Goal: Task Accomplishment & Management: Manage account settings

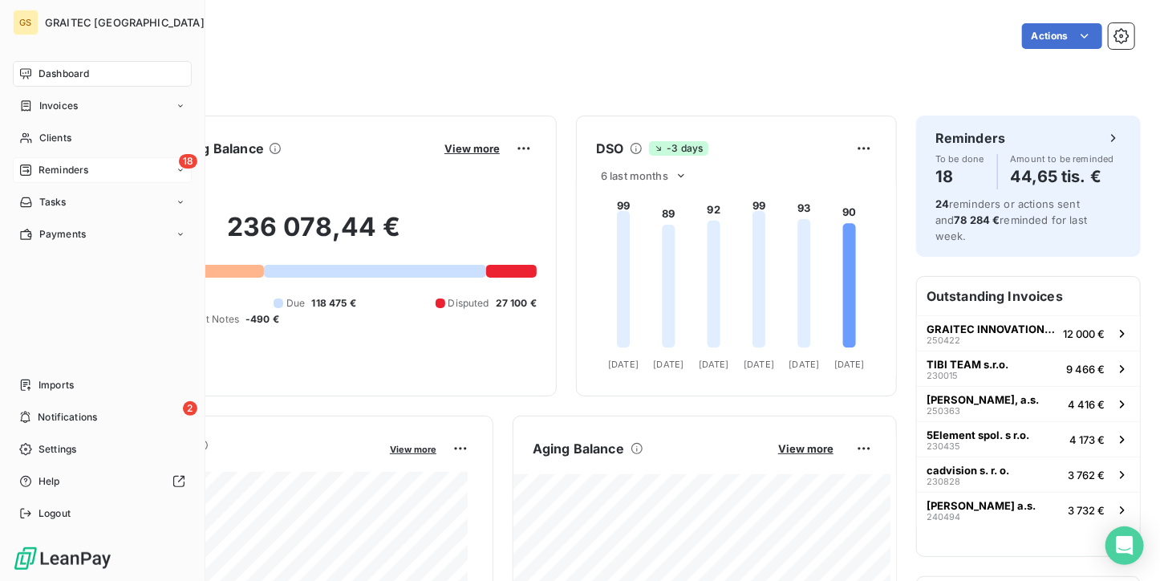
click at [35, 166] on div "Reminders" at bounding box center [53, 170] width 69 height 14
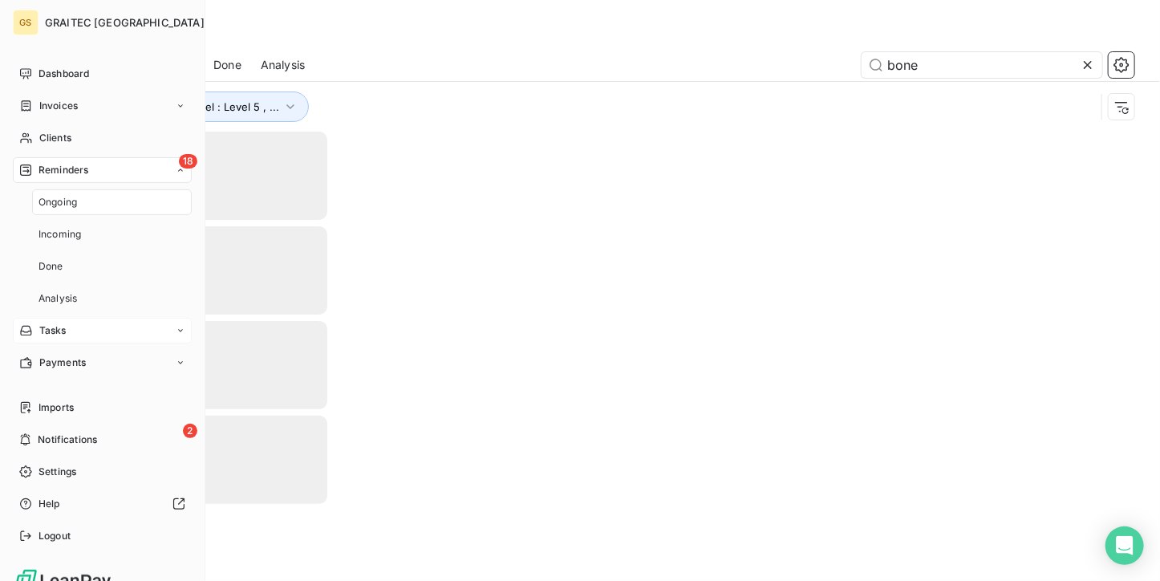
click at [42, 190] on div "Ongoing" at bounding box center [112, 202] width 160 height 26
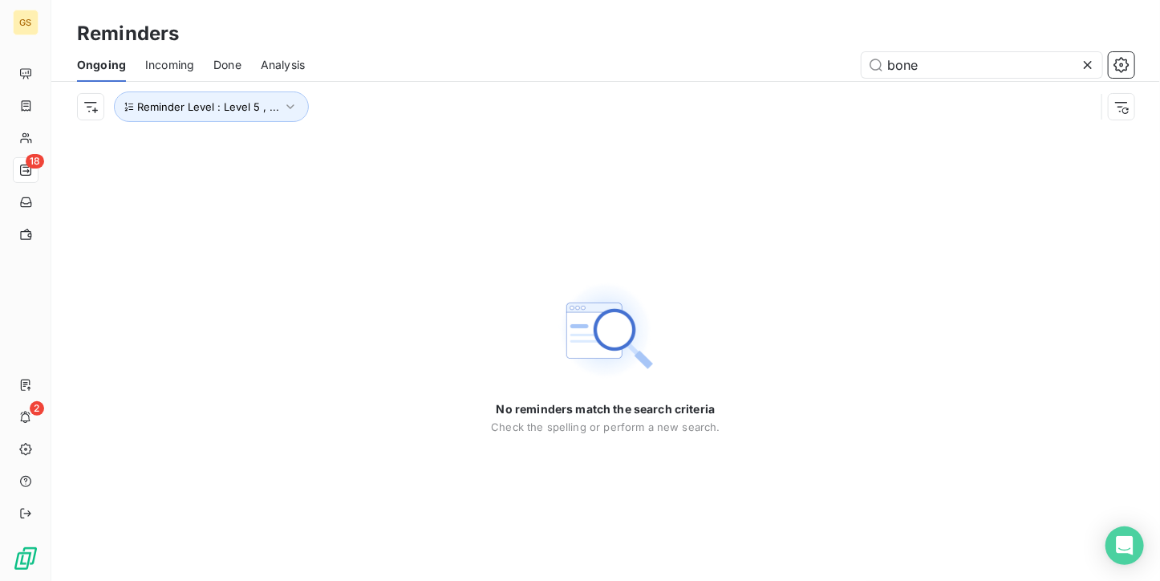
click at [1083, 60] on icon at bounding box center [1088, 65] width 16 height 16
click at [209, 55] on div "Ongoing Incoming Done Analysis" at bounding box center [605, 65] width 1109 height 34
click at [212, 60] on div "Ongoing Incoming Done Analysis" at bounding box center [605, 65] width 1109 height 34
click at [219, 63] on span "Done" at bounding box center [227, 65] width 28 height 16
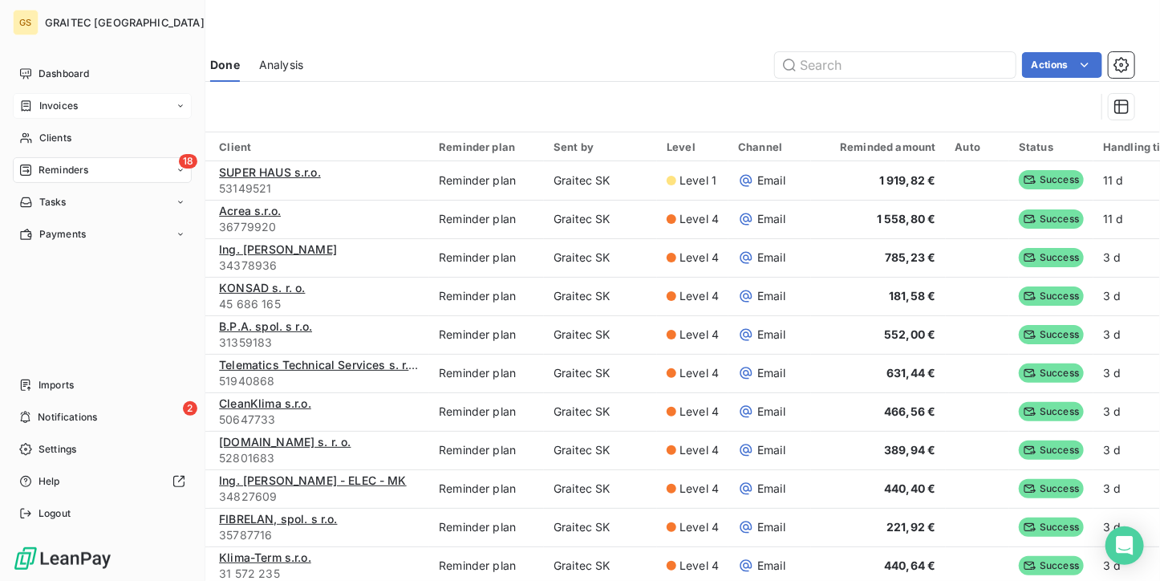
click at [47, 105] on span "Invoices" at bounding box center [58, 106] width 39 height 14
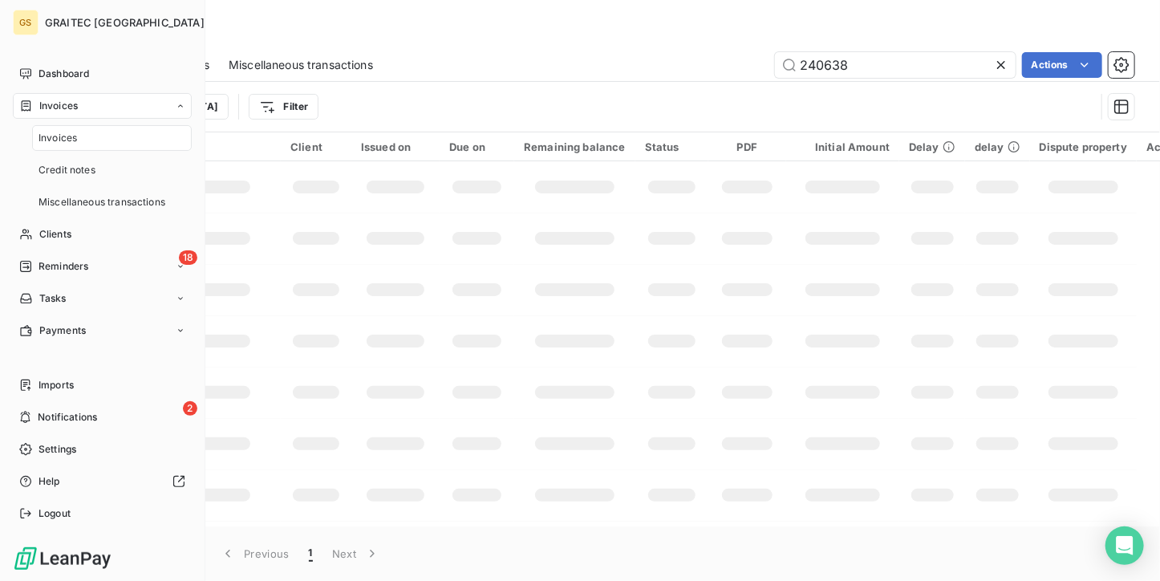
click at [51, 115] on div "Invoices" at bounding box center [102, 106] width 179 height 26
click at [60, 92] on nav "Dashboard Invoices Clients 18 Reminders Tasks Payments" at bounding box center [102, 154] width 179 height 186
click at [62, 102] on span "Invoices" at bounding box center [58, 106] width 39 height 14
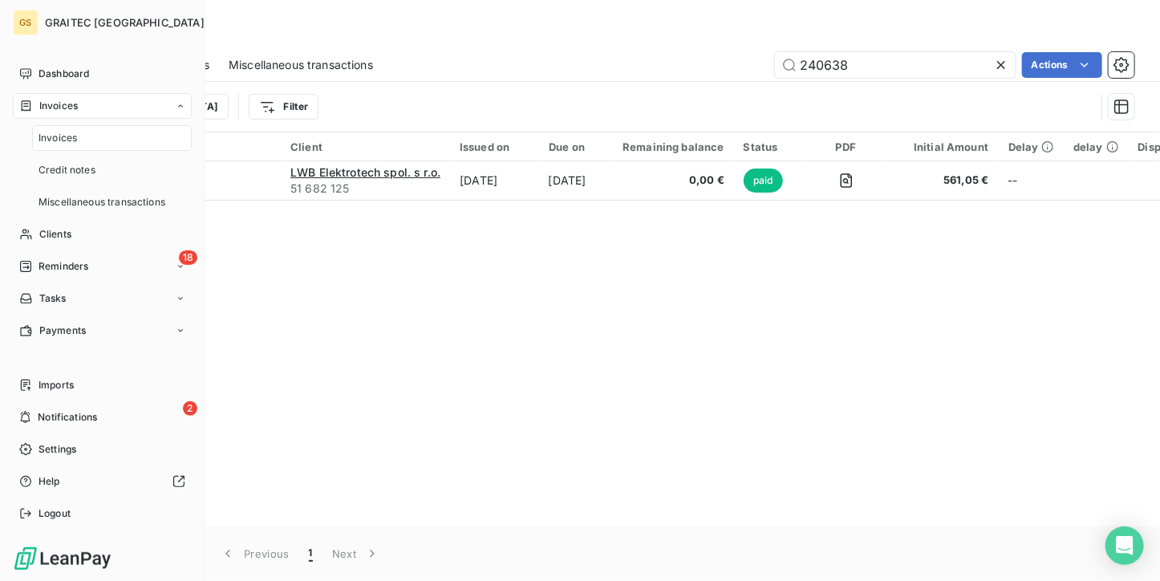
click at [58, 134] on span "Invoices" at bounding box center [58, 138] width 39 height 14
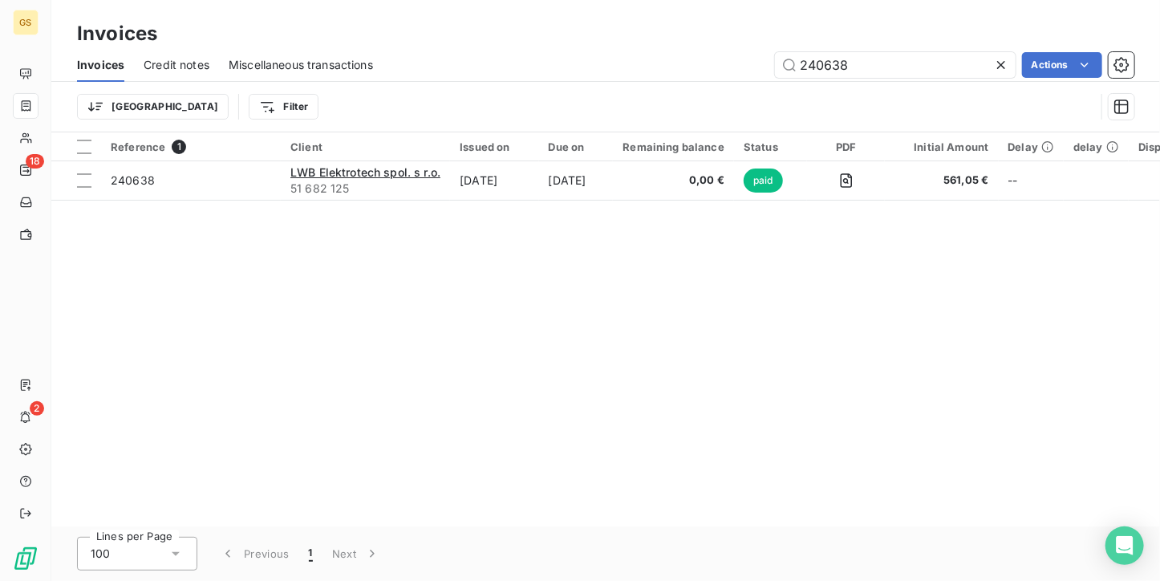
click at [996, 60] on icon at bounding box center [1001, 65] width 16 height 16
click at [906, 69] on input "text" at bounding box center [895, 65] width 241 height 26
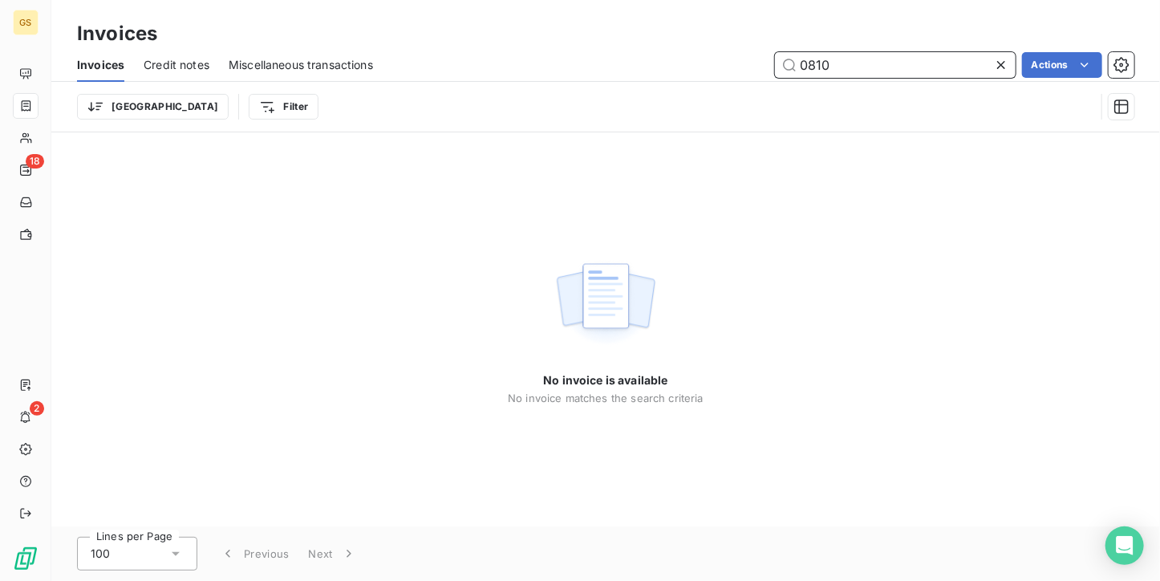
type input "0810"
click at [997, 61] on icon at bounding box center [1001, 65] width 8 height 8
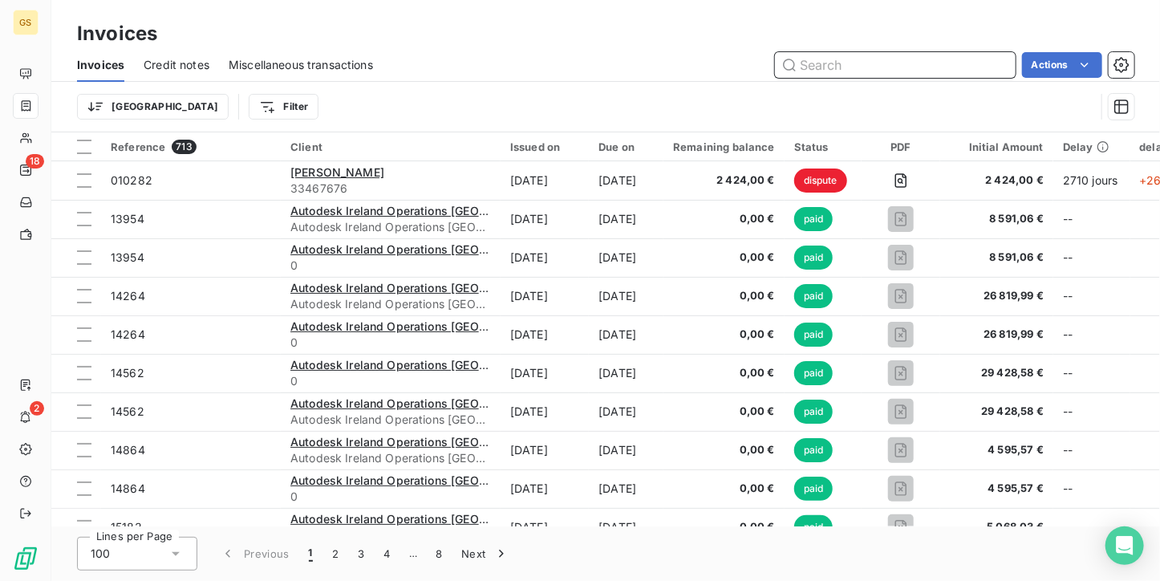
click at [850, 59] on input "text" at bounding box center [895, 65] width 241 height 26
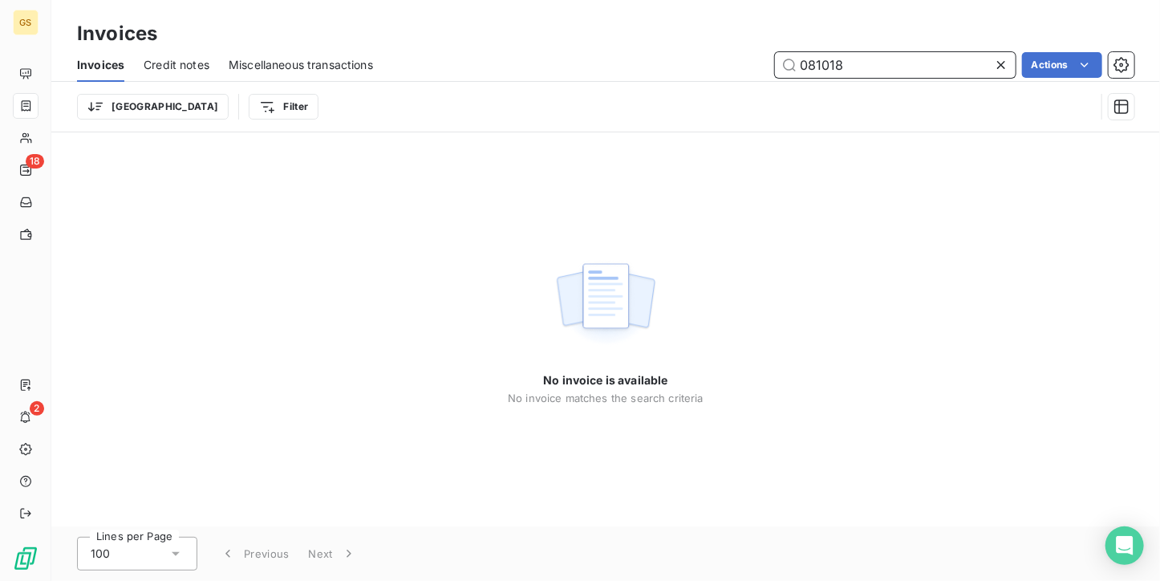
type input "081018"
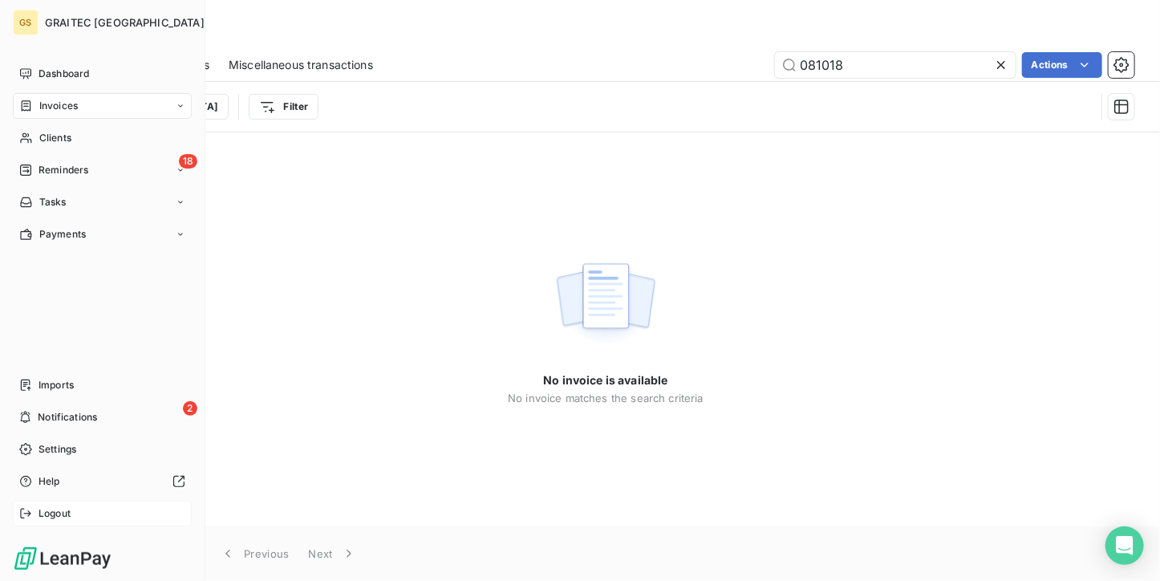
click at [46, 516] on span "Logout" at bounding box center [55, 513] width 32 height 14
